Goal: Check status: Check status

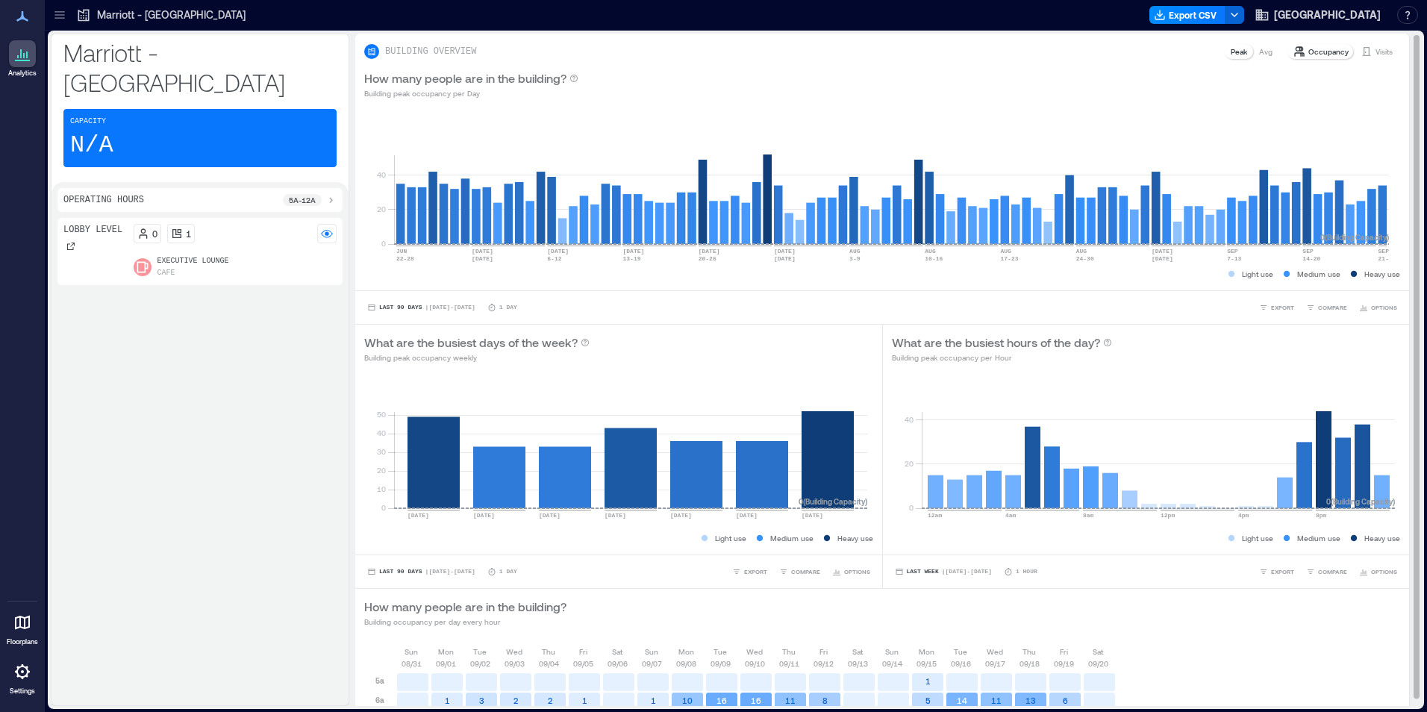
drag, startPoint x: 1361, startPoint y: 51, endPoint x: 1359, endPoint y: 90, distance: 39.6
click at [1361, 51] on div "Visits" at bounding box center [1377, 51] width 44 height 15
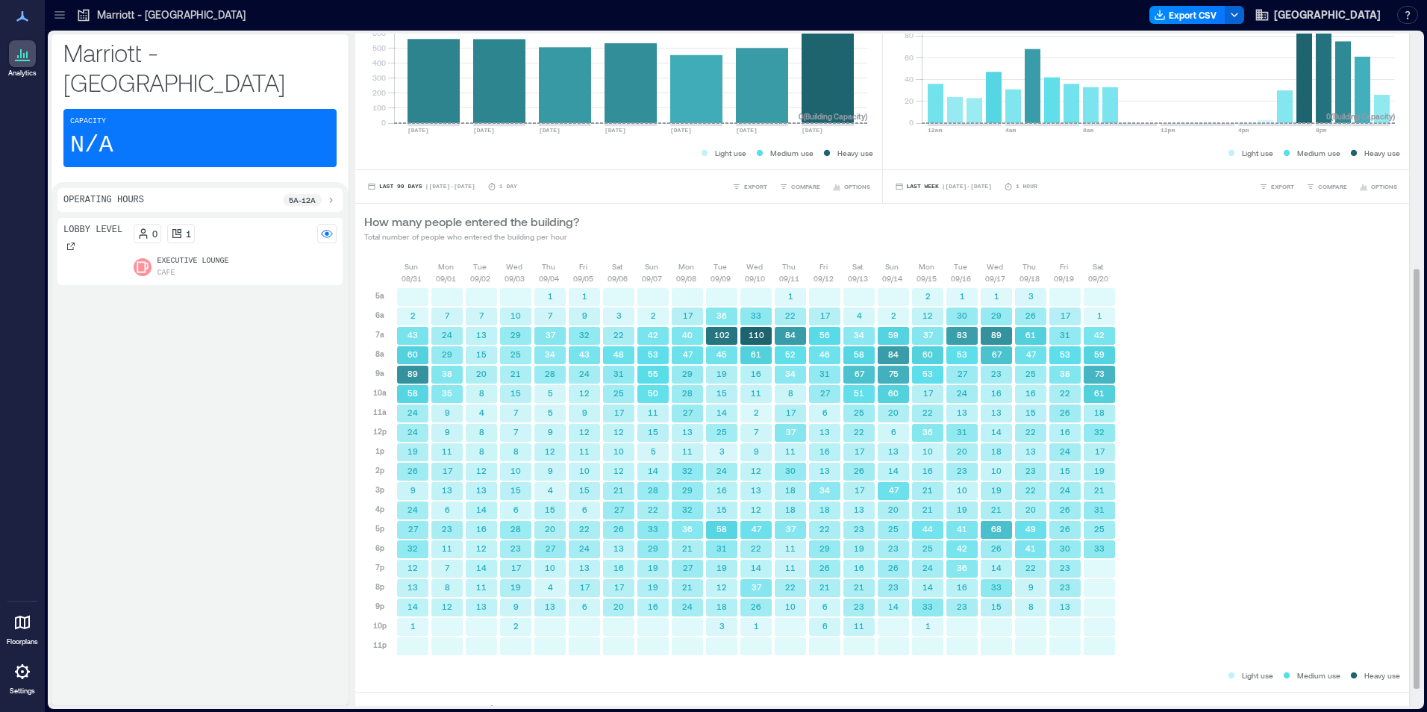
scroll to position [405, 0]
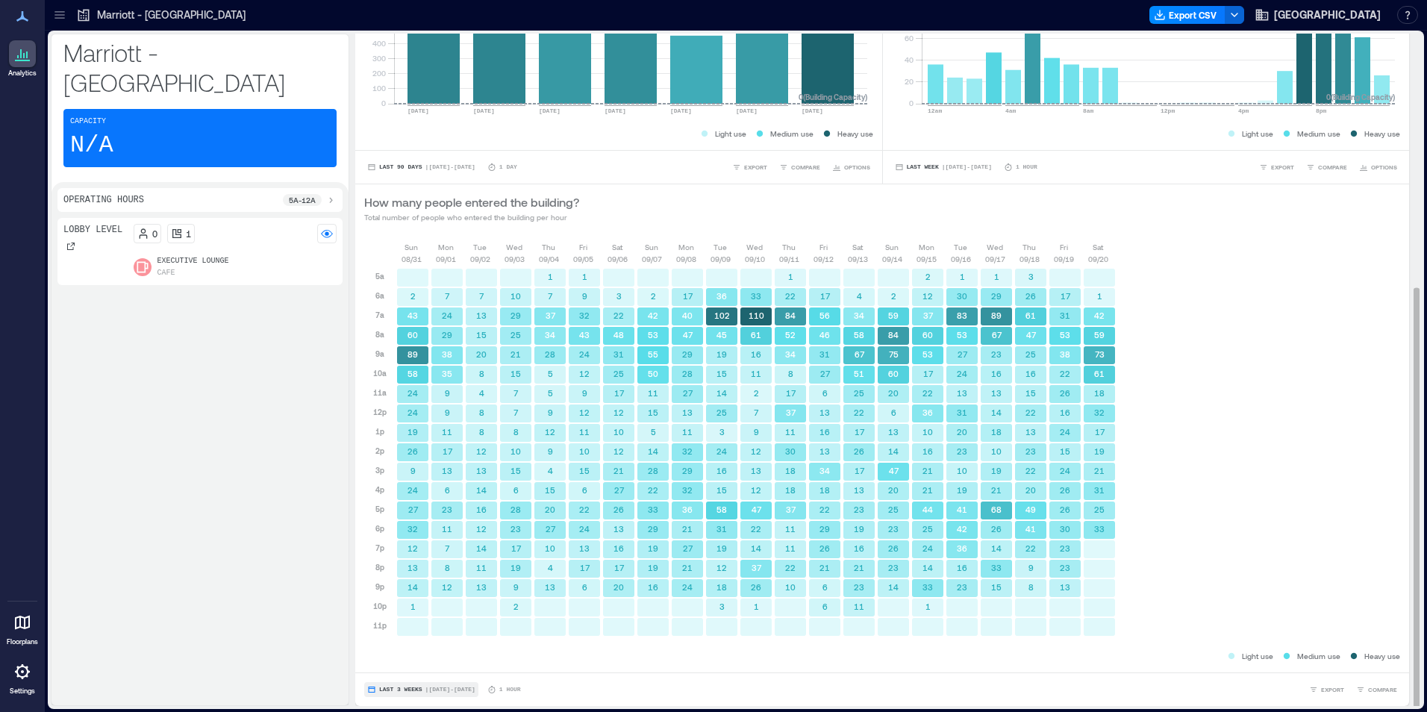
click at [384, 690] on span "Last 3 Weeks" at bounding box center [400, 690] width 43 height 0
click at [401, 659] on span "Custom" at bounding box center [394, 662] width 32 height 10
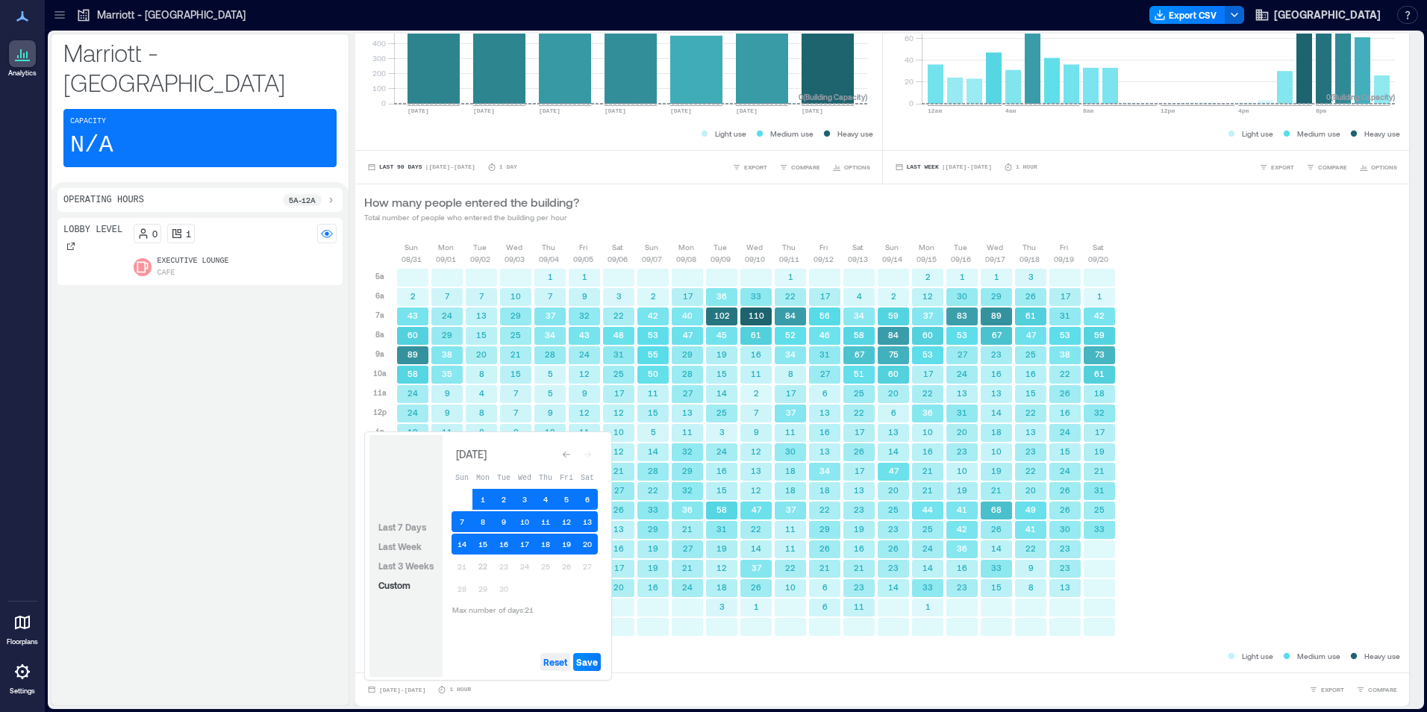
click at [552, 663] on span "Reset" at bounding box center [555, 662] width 24 height 12
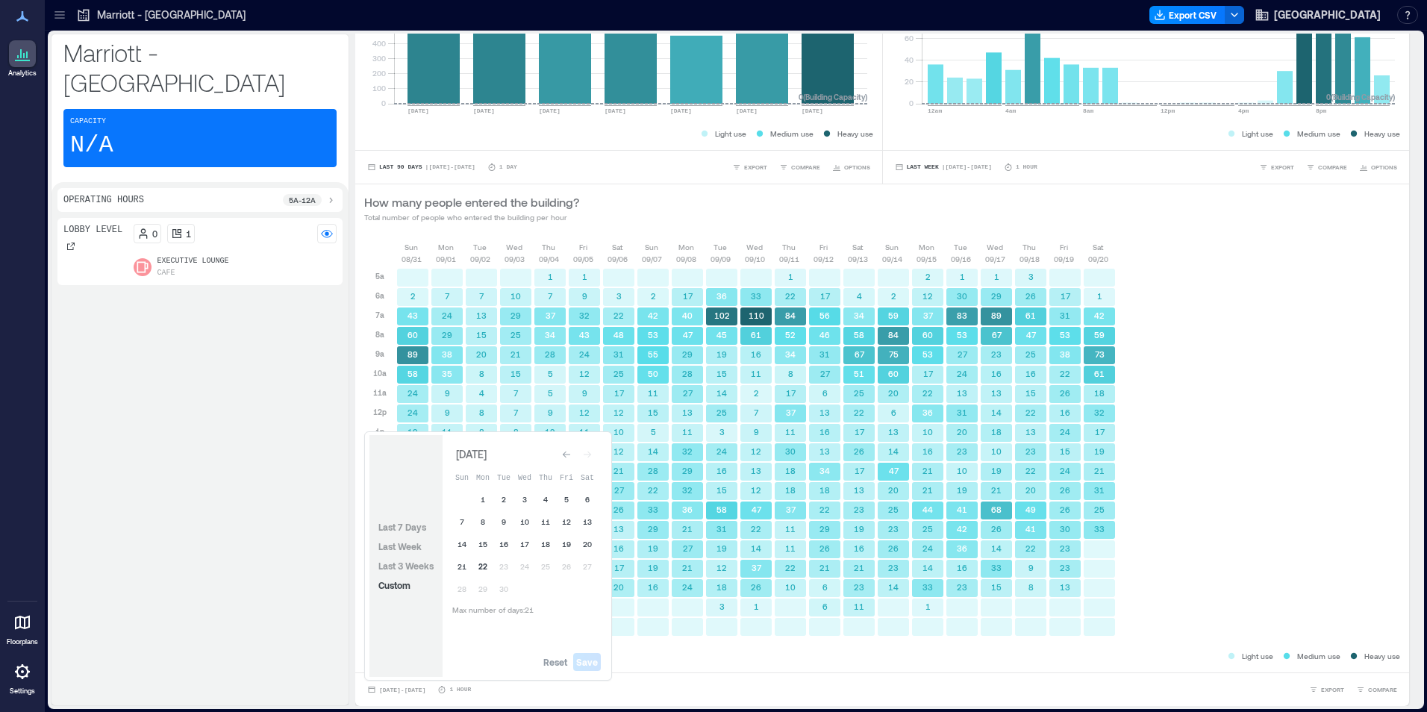
click at [484, 569] on button "22" at bounding box center [482, 566] width 21 height 21
click at [458, 563] on button "21" at bounding box center [462, 566] width 21 height 21
click at [590, 543] on button "20" at bounding box center [587, 544] width 21 height 21
click at [567, 543] on button "19" at bounding box center [566, 544] width 21 height 21
click at [568, 542] on button "19" at bounding box center [566, 544] width 21 height 21
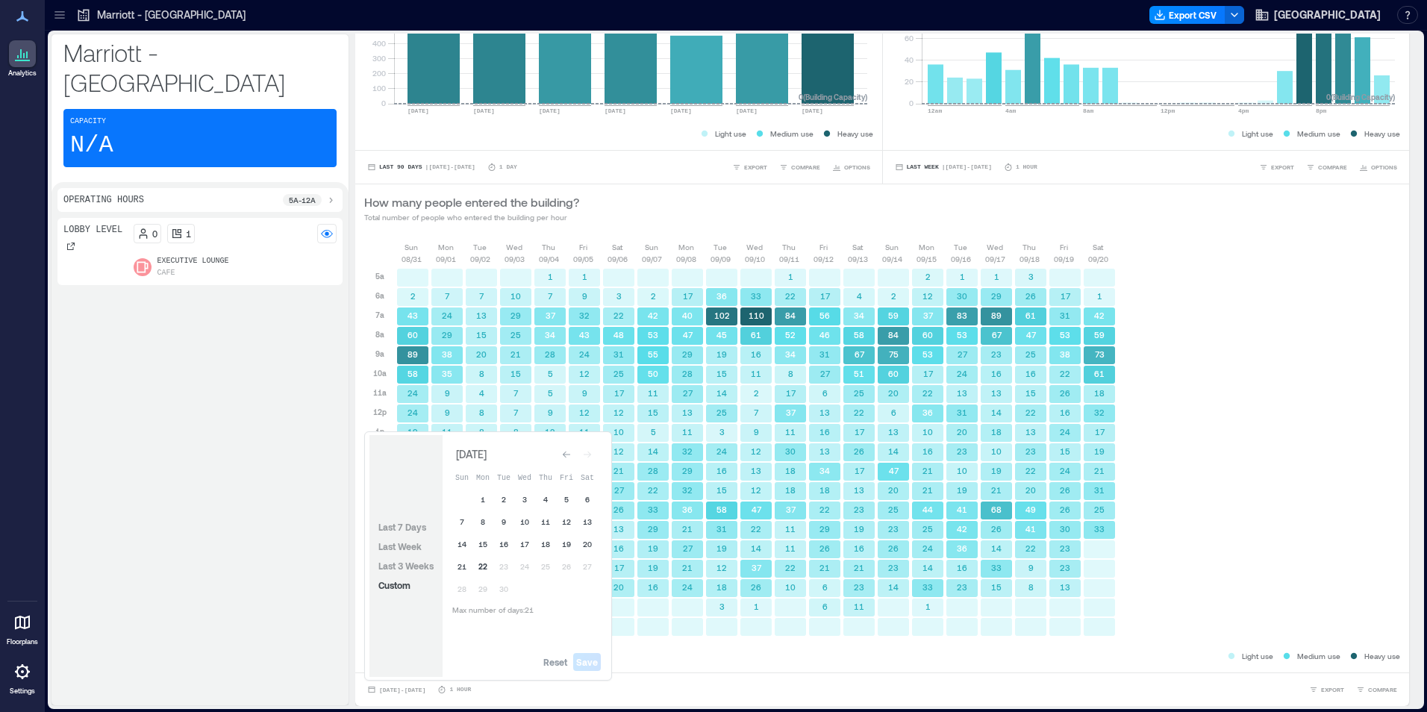
click at [487, 569] on button "22" at bounding box center [482, 566] width 21 height 21
click at [463, 573] on button "21" at bounding box center [462, 566] width 21 height 21
click at [593, 660] on span "Save" at bounding box center [587, 662] width 22 height 12
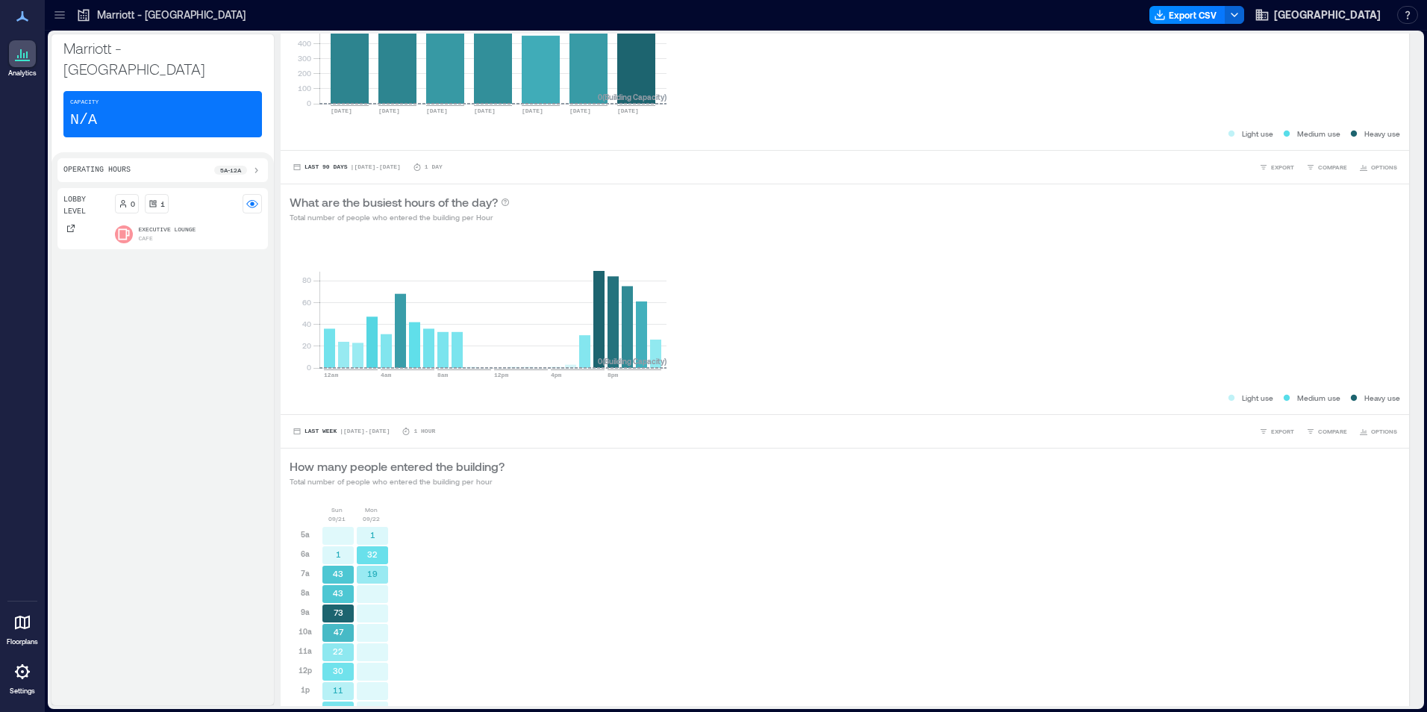
scroll to position [0, 0]
